Goal: Task Accomplishment & Management: Use online tool/utility

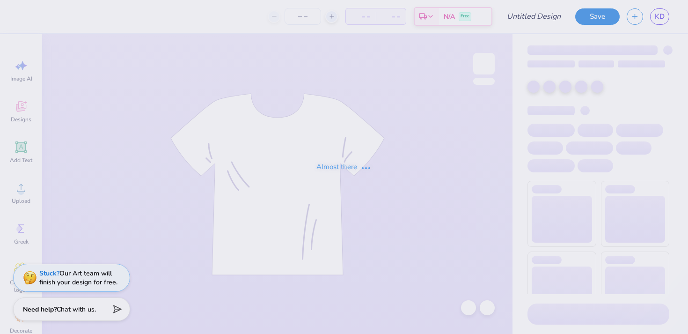
type input "Greek Groove Design 1"
type input "26"
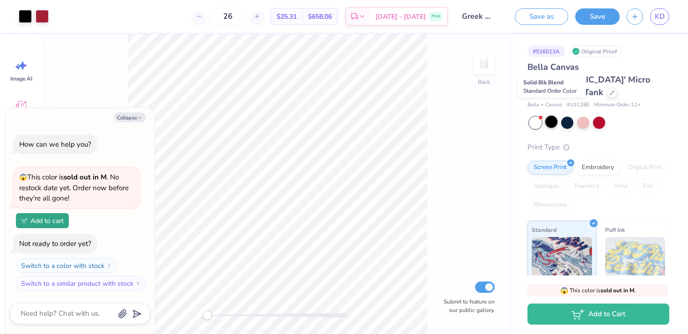
click at [551, 116] on div at bounding box center [551, 122] width 12 height 12
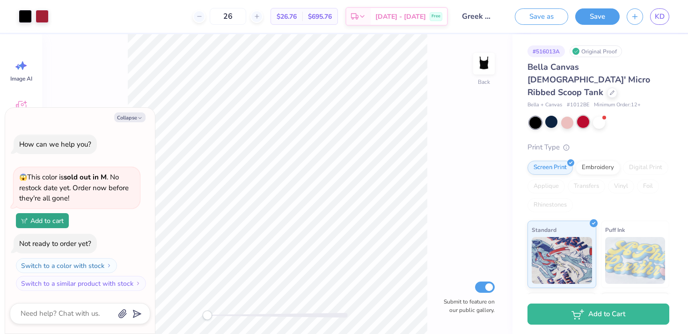
click at [584, 116] on div at bounding box center [583, 122] width 12 height 12
click at [558, 117] on div at bounding box center [599, 123] width 140 height 12
click at [595, 116] on div at bounding box center [599, 122] width 12 height 12
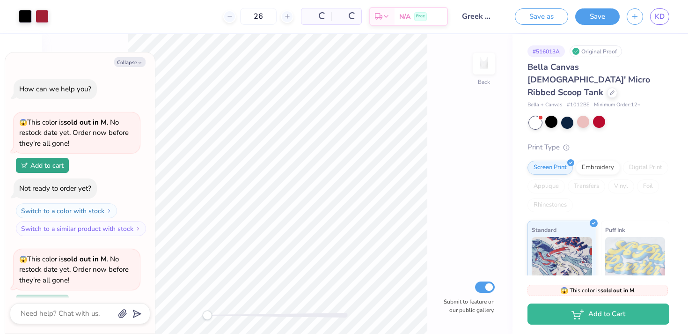
scroll to position [81, 0]
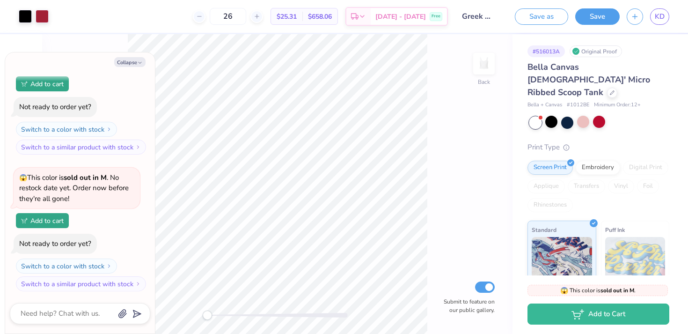
click at [542, 142] on div "Print Type" at bounding box center [599, 147] width 142 height 11
click at [134, 66] on button "Collapse" at bounding box center [129, 62] width 31 height 10
type textarea "x"
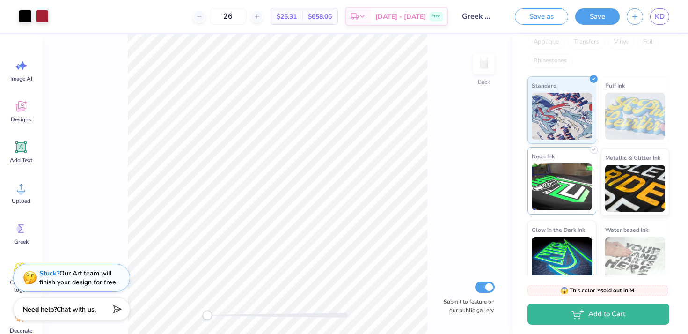
scroll to position [0, 0]
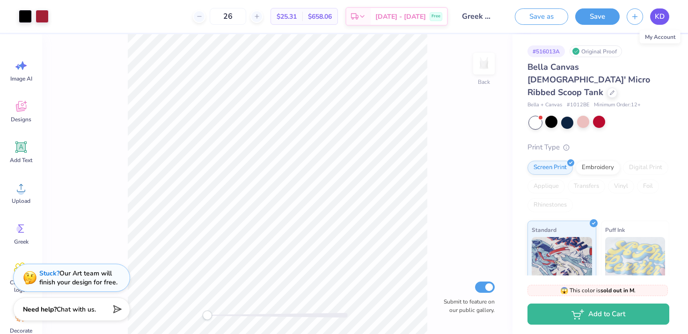
click at [661, 13] on span "KD" at bounding box center [660, 16] width 10 height 11
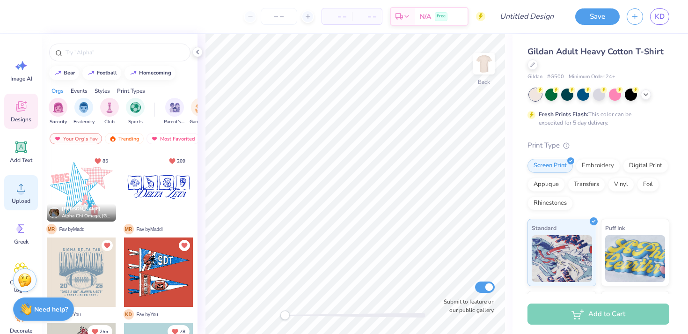
click at [22, 186] on icon at bounding box center [21, 188] width 14 height 14
click at [17, 187] on icon at bounding box center [21, 188] width 14 height 14
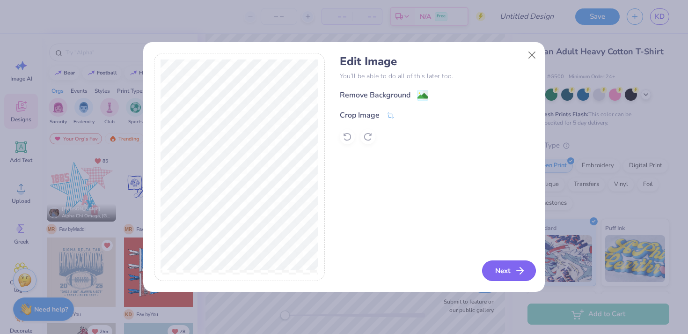
click at [498, 273] on button "Next" at bounding box center [509, 270] width 54 height 21
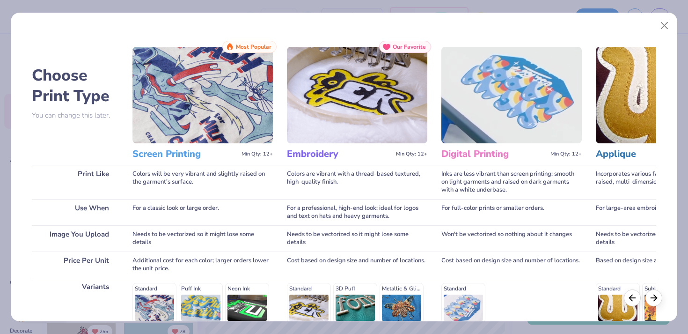
scroll to position [133, 0]
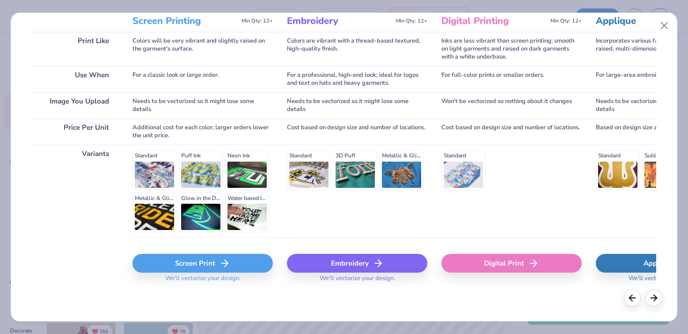
click at [248, 268] on div "Screen Print" at bounding box center [202, 263] width 140 height 19
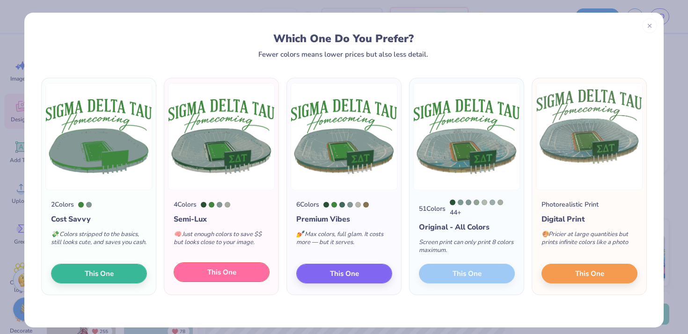
click at [220, 277] on span "This One" at bounding box center [221, 272] width 29 height 11
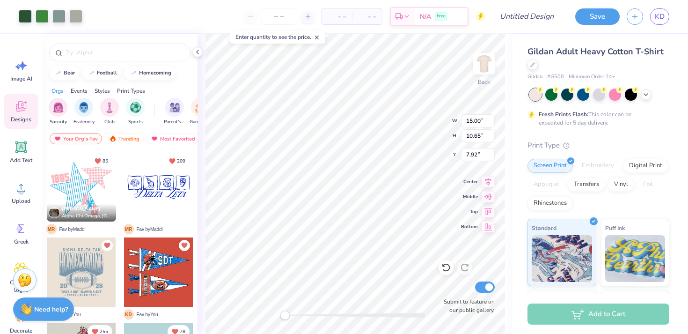
type input "13.09"
type input "9.30"
click at [490, 59] on img at bounding box center [483, 63] width 37 height 37
click at [59, 19] on div at bounding box center [58, 15] width 13 height 13
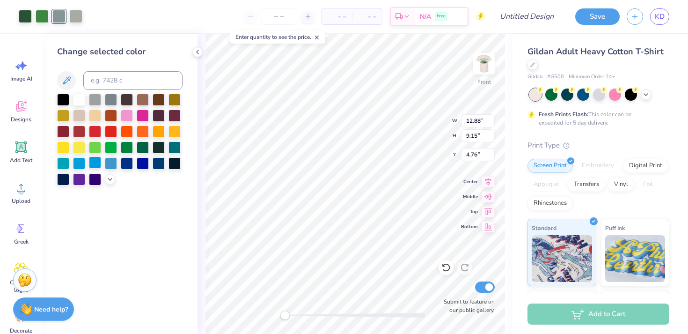
click at [97, 165] on div at bounding box center [95, 162] width 12 height 12
click at [77, 165] on div at bounding box center [79, 162] width 12 height 12
click at [110, 165] on div at bounding box center [111, 162] width 12 height 12
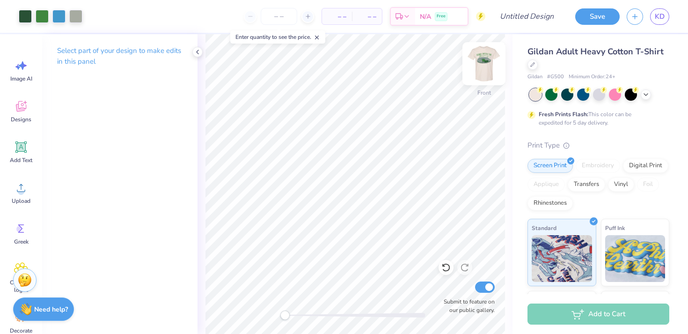
click at [482, 62] on img at bounding box center [483, 63] width 37 height 37
click at [473, 65] on div at bounding box center [483, 63] width 43 height 43
click at [491, 64] on img at bounding box center [483, 63] width 37 height 37
click at [488, 67] on img at bounding box center [483, 63] width 37 height 37
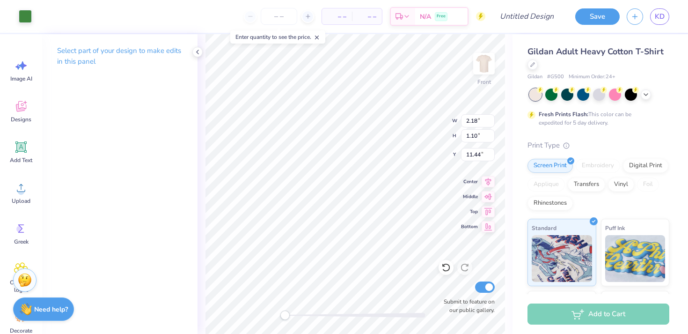
type input "2.18"
type input "1.10"
type input "11.44"
click at [480, 66] on img at bounding box center [483, 63] width 37 height 37
type input "2.21"
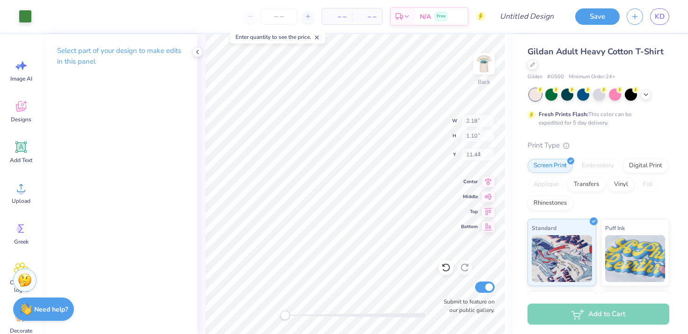
type input "1.12"
type input "9.79"
type input "9.09"
type input "4.60"
type input "6.27"
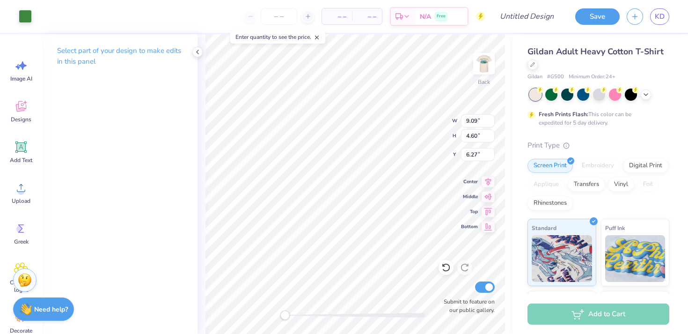
type input "3.10"
type input "1.57"
type input "1.12"
click at [478, 69] on img at bounding box center [483, 63] width 37 height 37
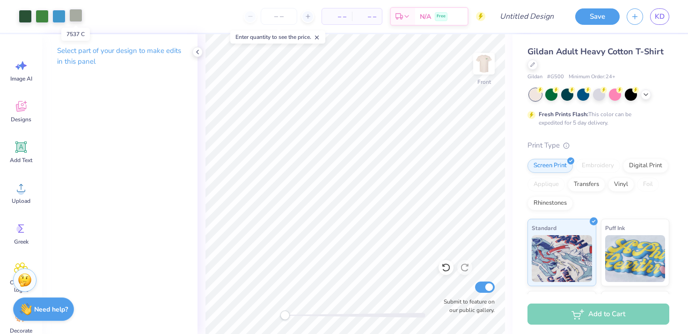
click at [77, 11] on div at bounding box center [75, 15] width 13 height 13
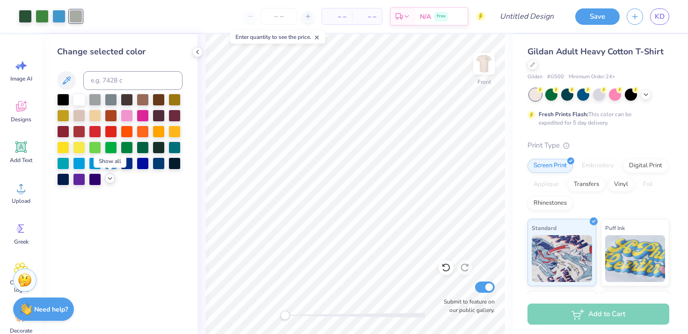
click at [111, 177] on icon at bounding box center [109, 178] width 7 height 7
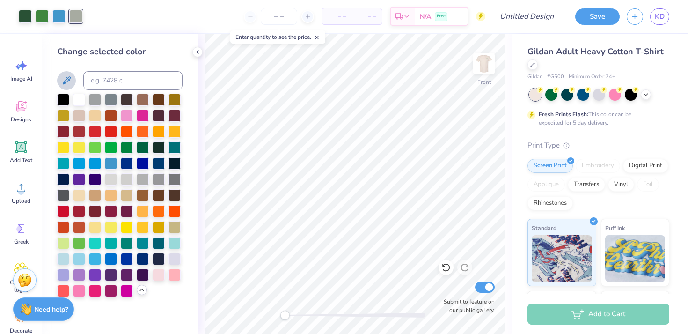
click at [66, 78] on icon at bounding box center [66, 80] width 11 height 11
click at [68, 86] on icon at bounding box center [66, 80] width 11 height 11
click at [107, 80] on input at bounding box center [132, 80] width 99 height 19
type input "7741"
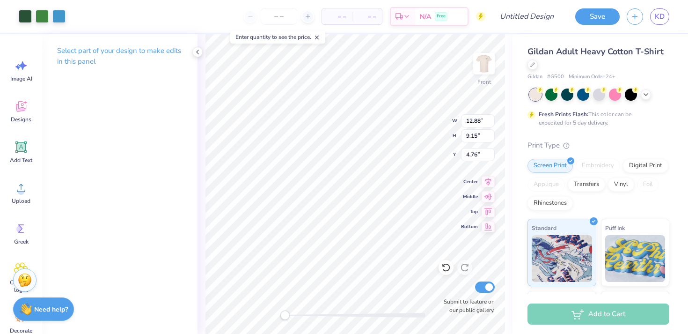
type input "10.60"
type input "7.53"
type input "5.23"
